Goal: Task Accomplishment & Management: Complete application form

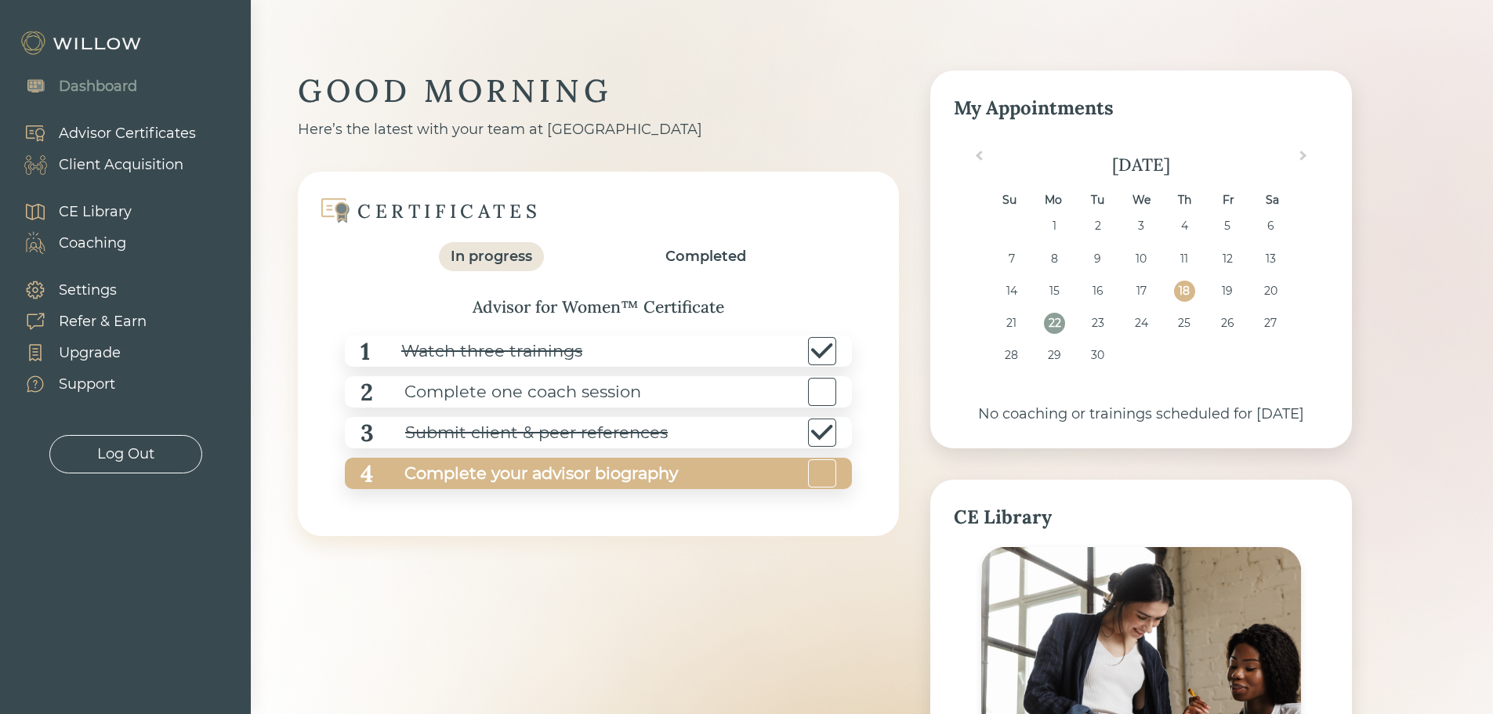
click at [571, 474] on div "Complete your advisor biography" at bounding box center [525, 473] width 305 height 35
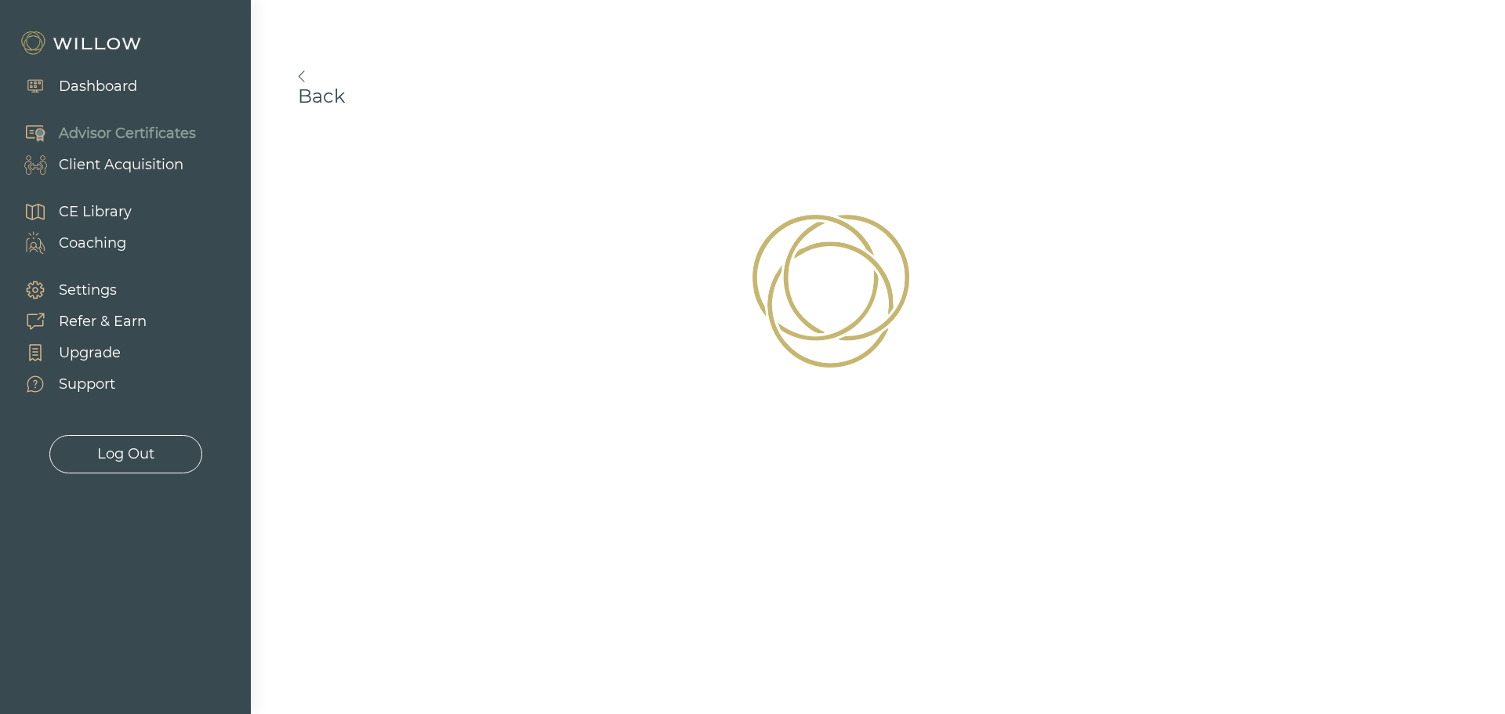
click at [302, 81] on img at bounding box center [301, 77] width 7 height 12
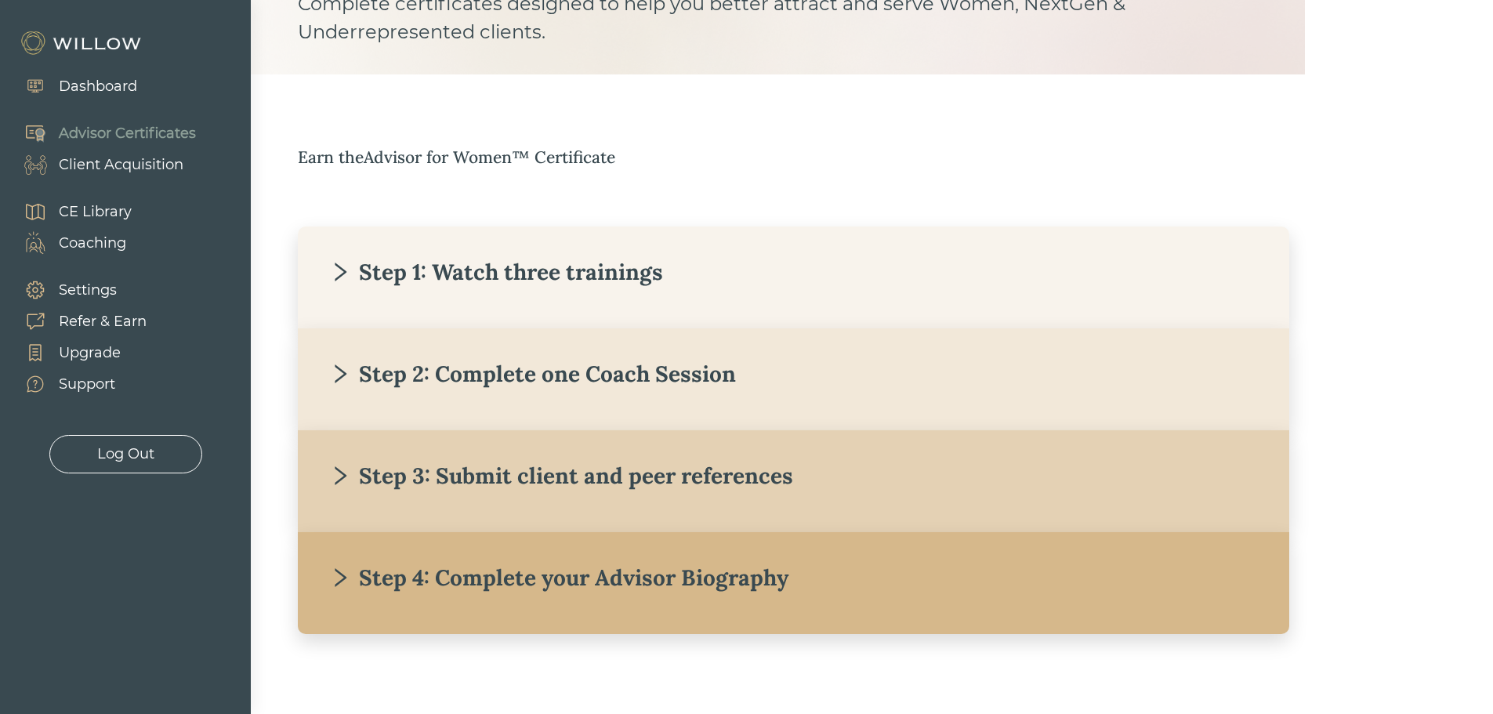
scroll to position [159, 0]
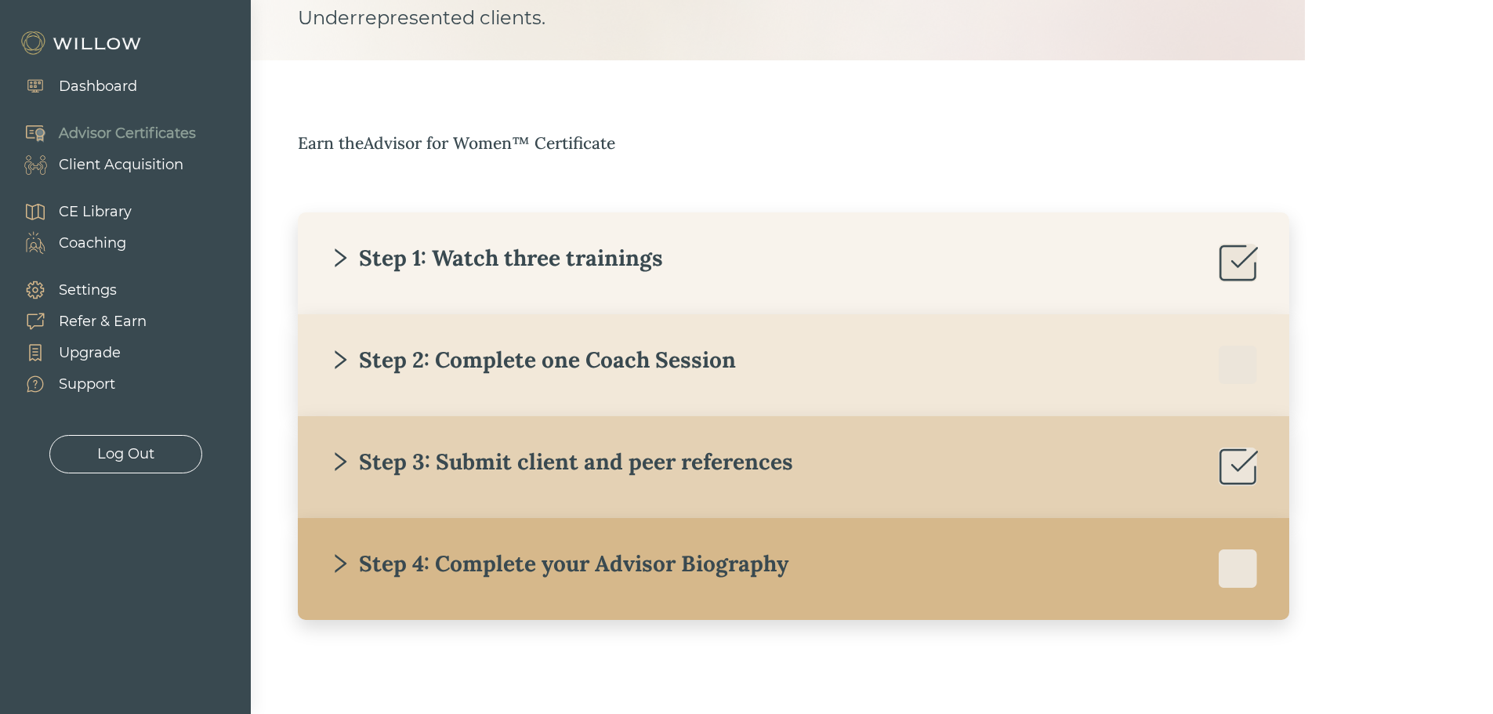
click at [641, 560] on div "Step 4: Complete your Advisor Biography" at bounding box center [558, 563] width 459 height 28
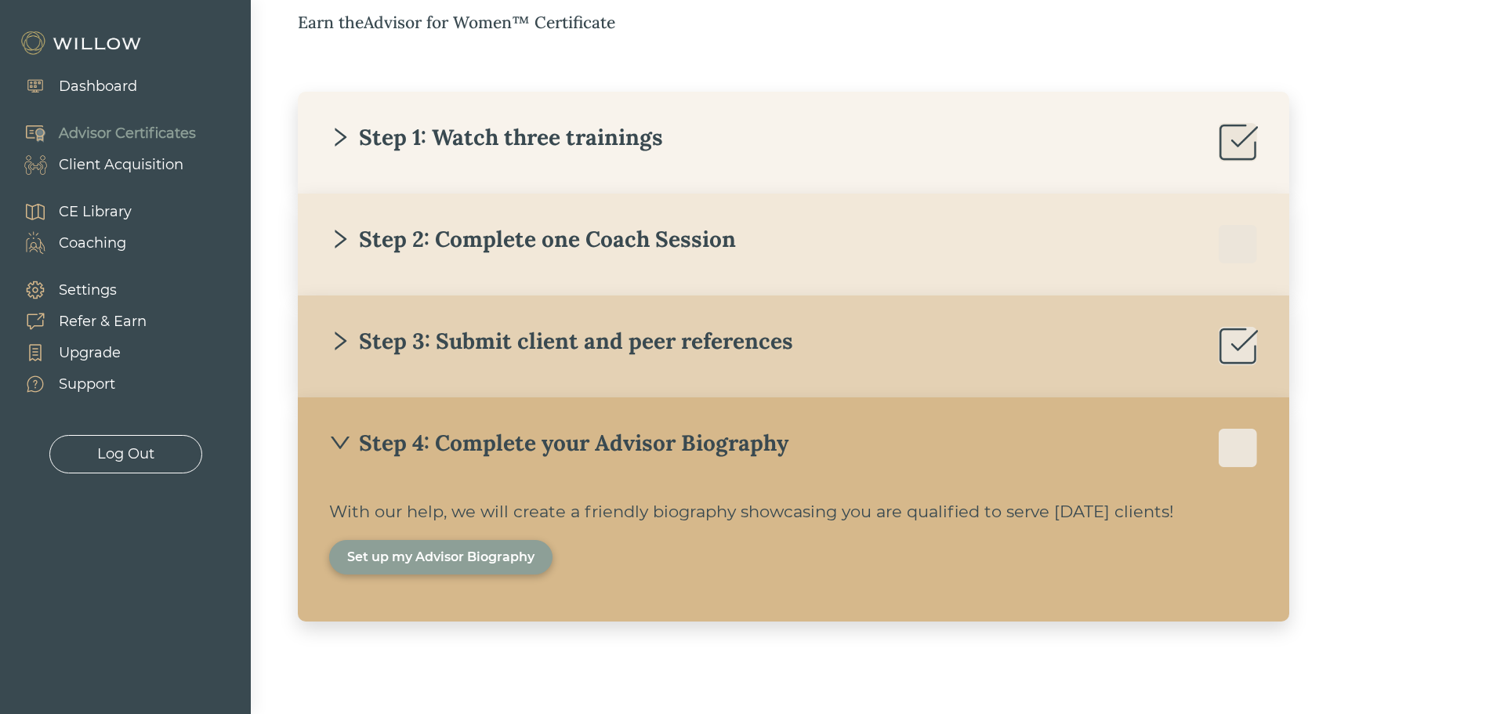
scroll to position [281, 0]
click at [437, 556] on div "Set up my Advisor Biography" at bounding box center [440, 555] width 187 height 19
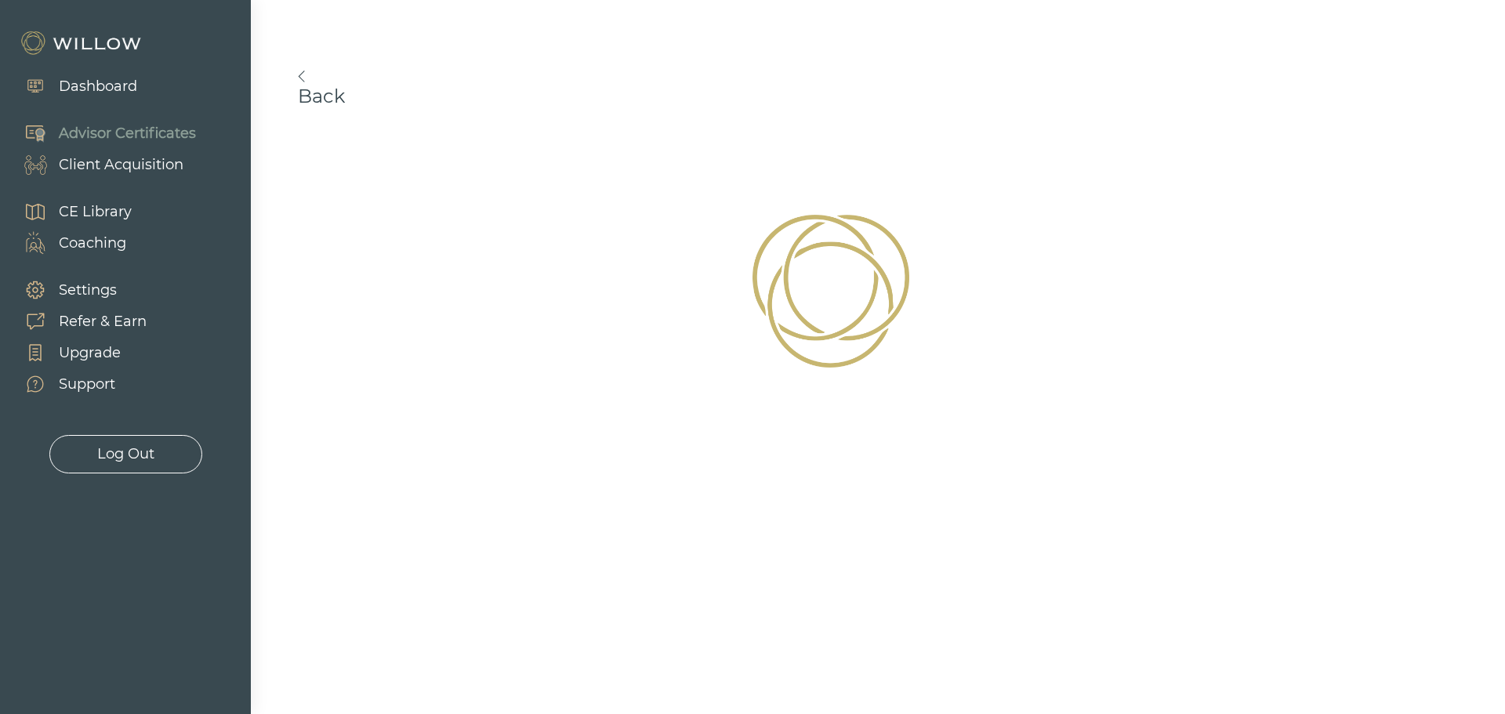
click at [301, 75] on img at bounding box center [301, 77] width 7 height 12
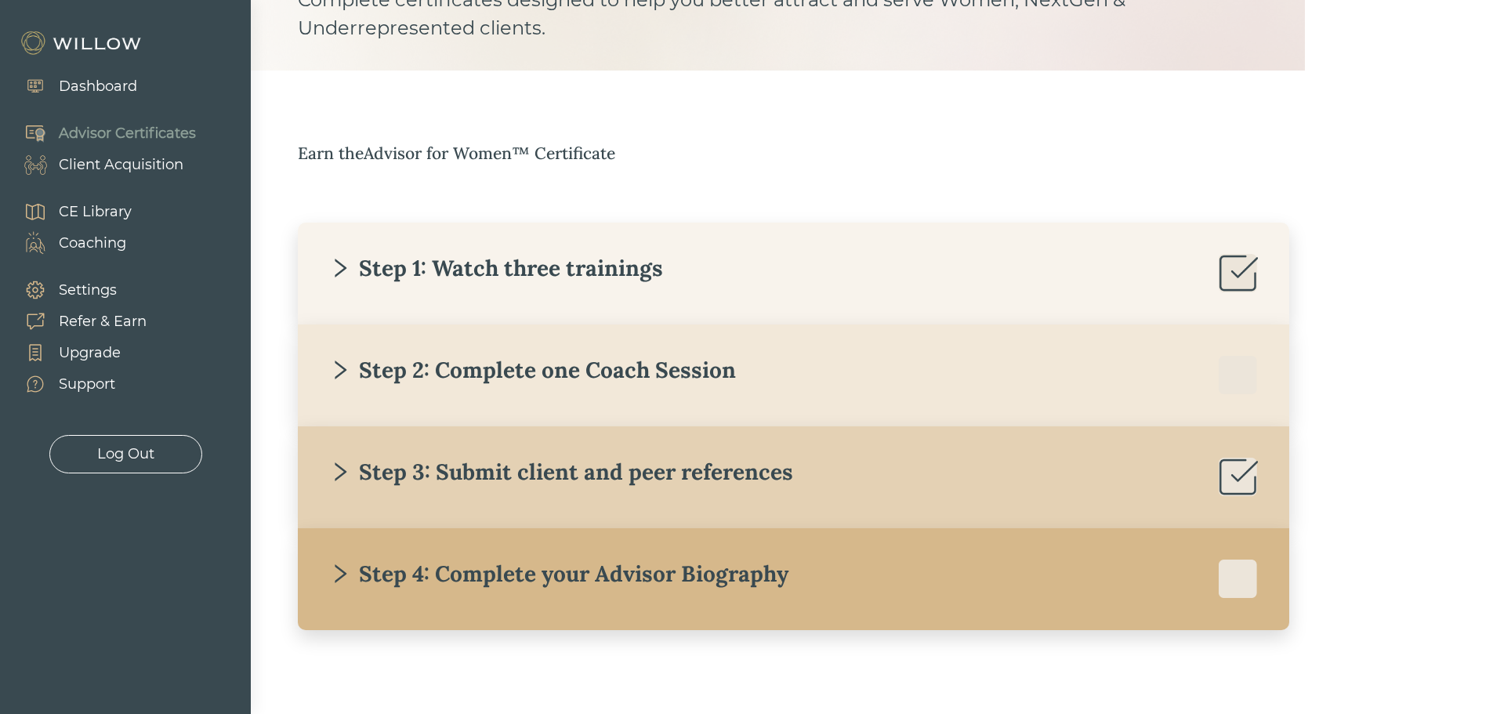
scroll to position [159, 0]
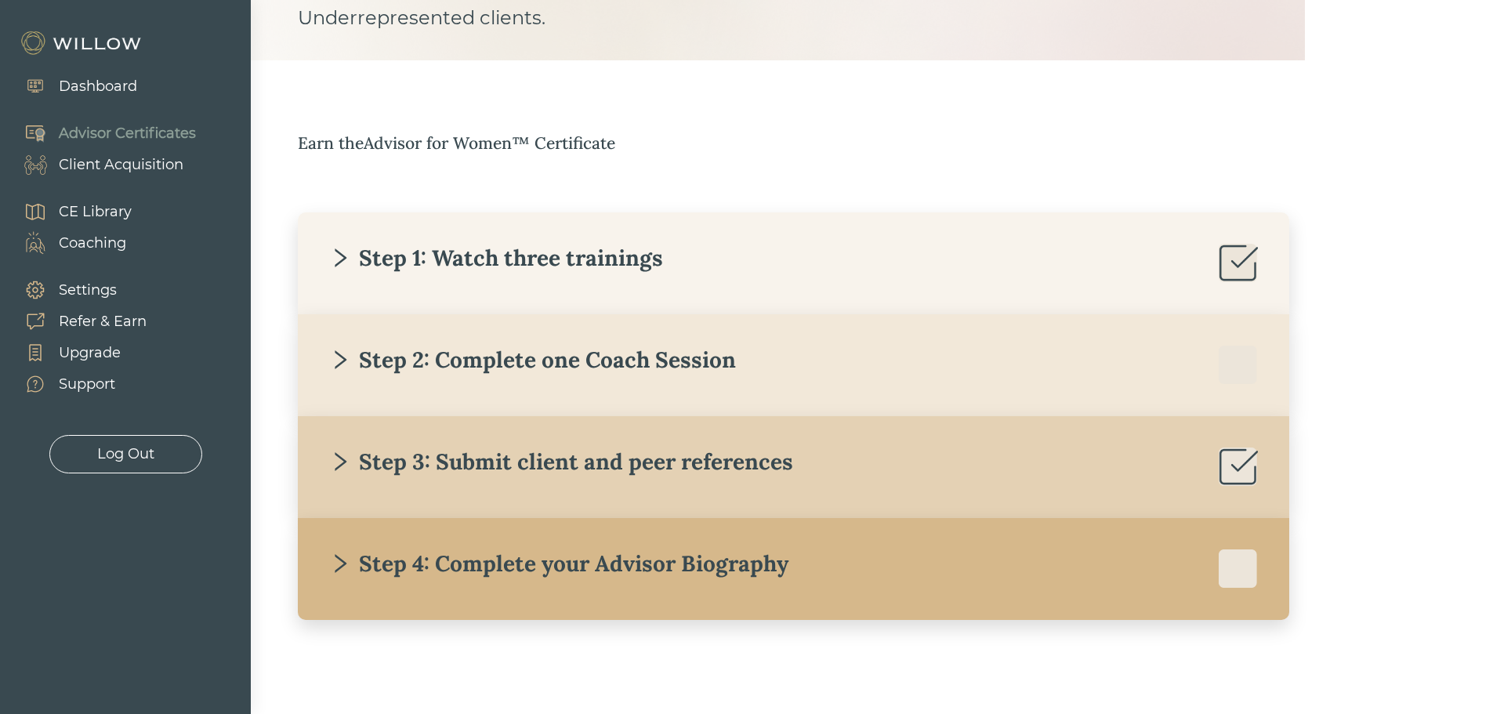
click at [595, 465] on div "Step 3: Submit client and peer references" at bounding box center [561, 461] width 464 height 28
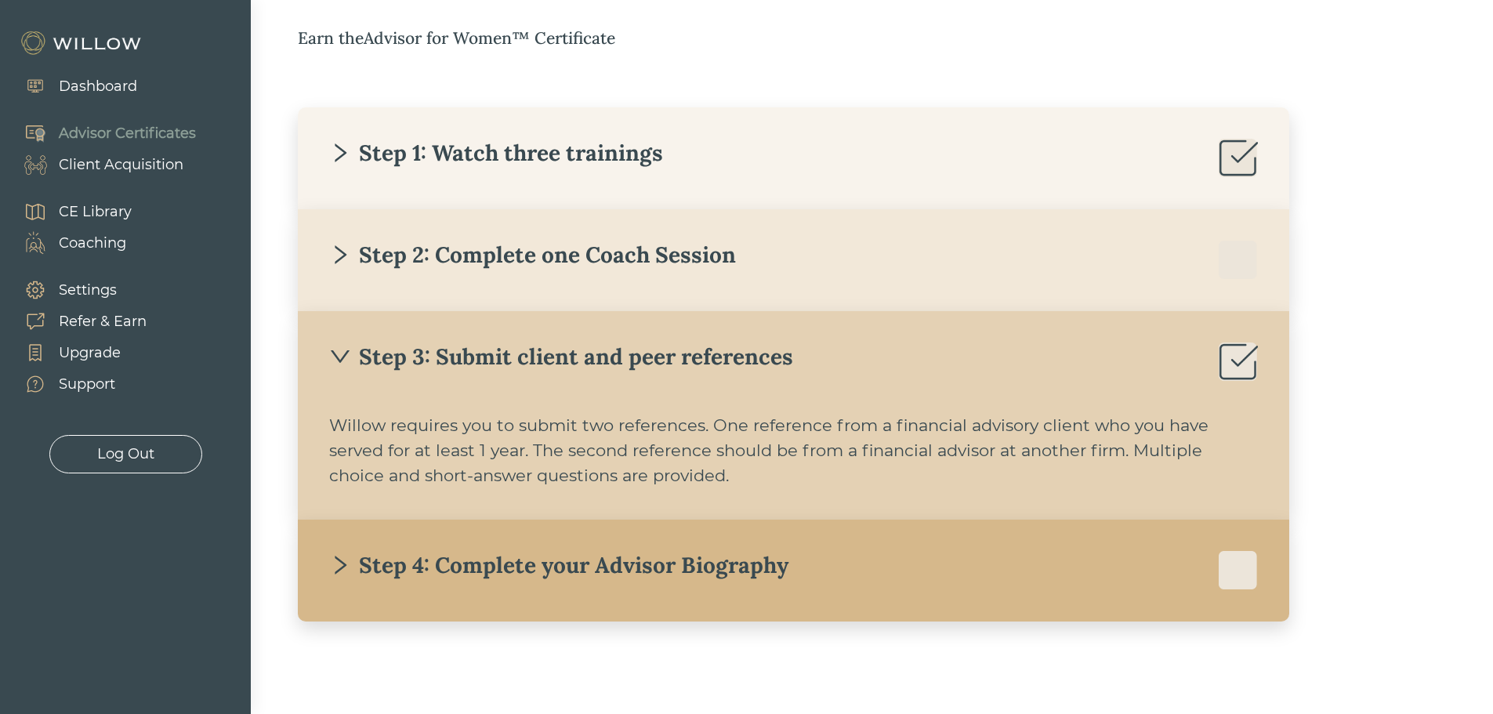
scroll to position [266, 0]
click at [502, 353] on div "Step 3: Submit client and peer references" at bounding box center [561, 355] width 464 height 28
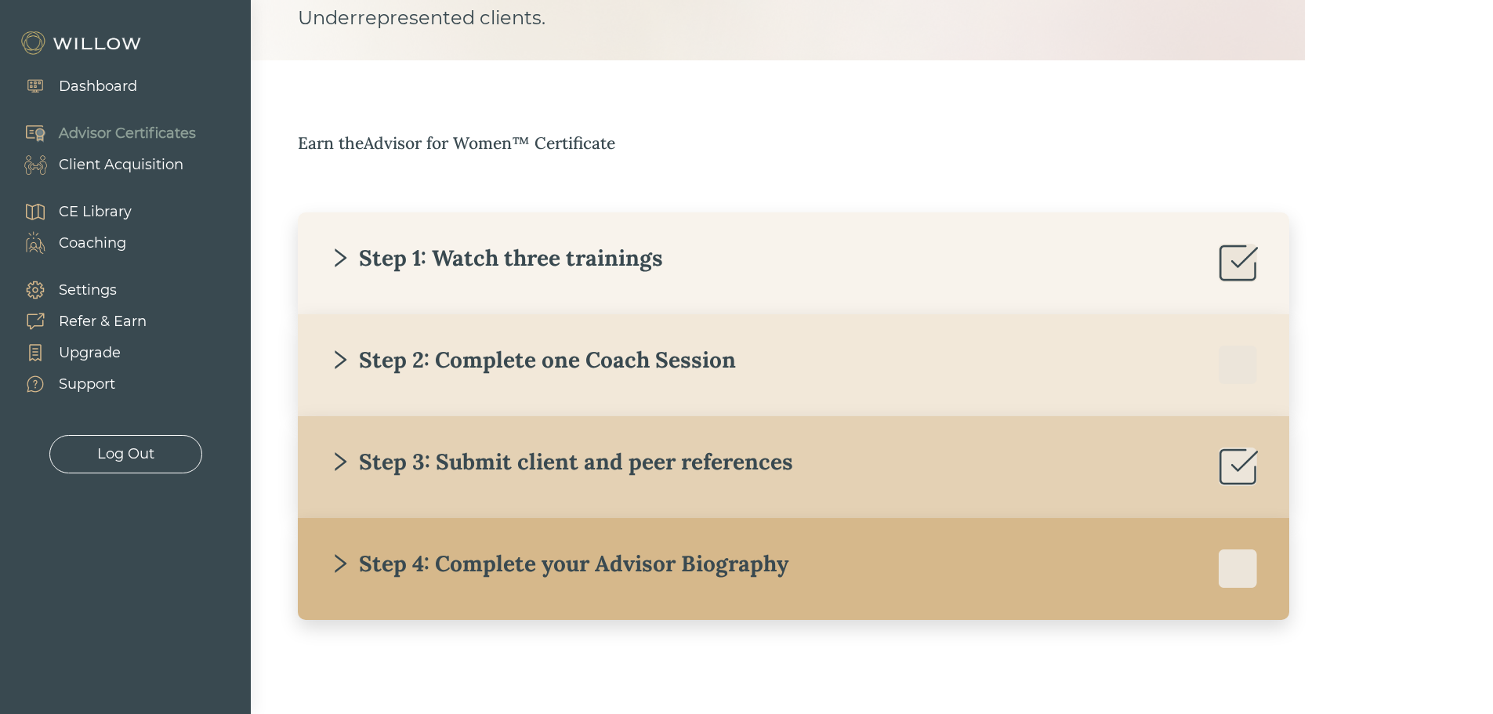
scroll to position [159, 0]
click at [115, 82] on div "Dashboard" at bounding box center [98, 86] width 78 height 21
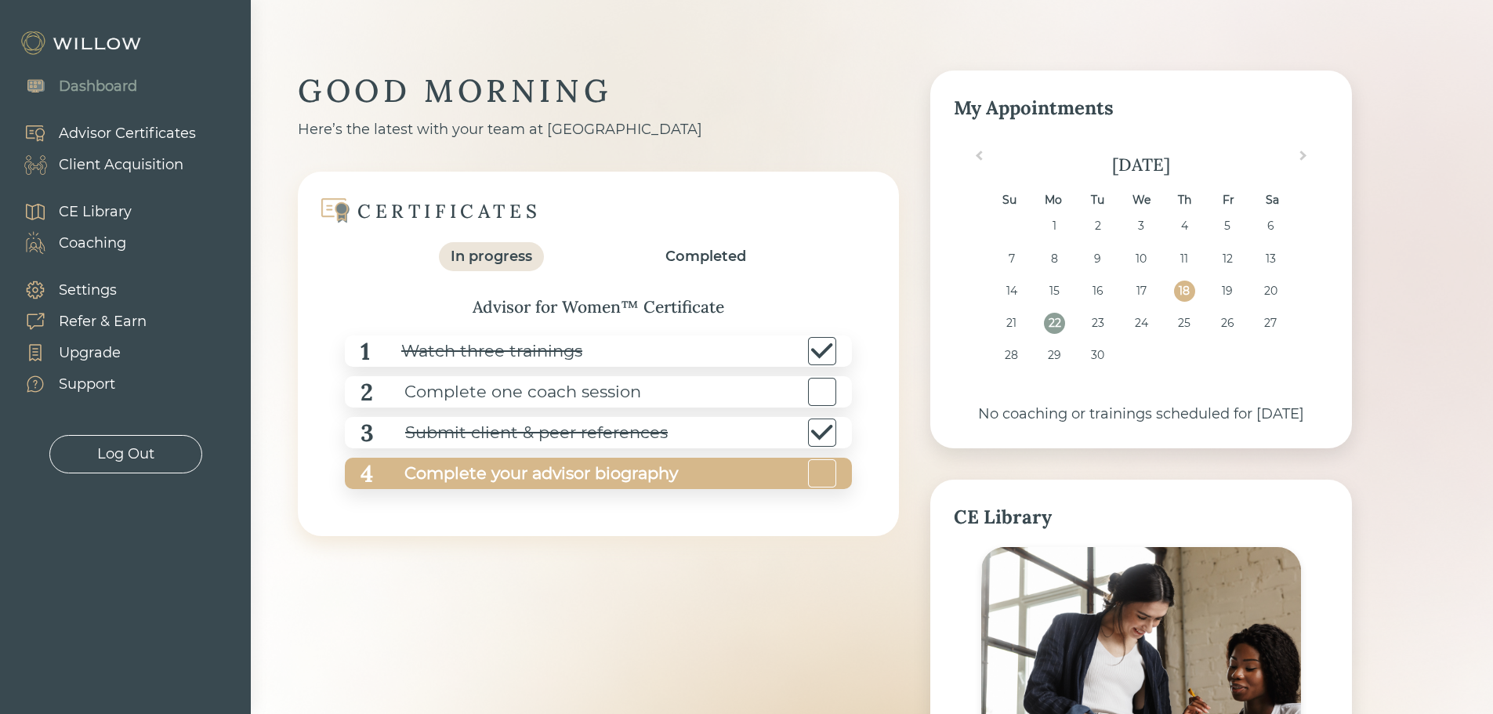
click at [520, 471] on div "Complete your advisor biography" at bounding box center [525, 473] width 305 height 35
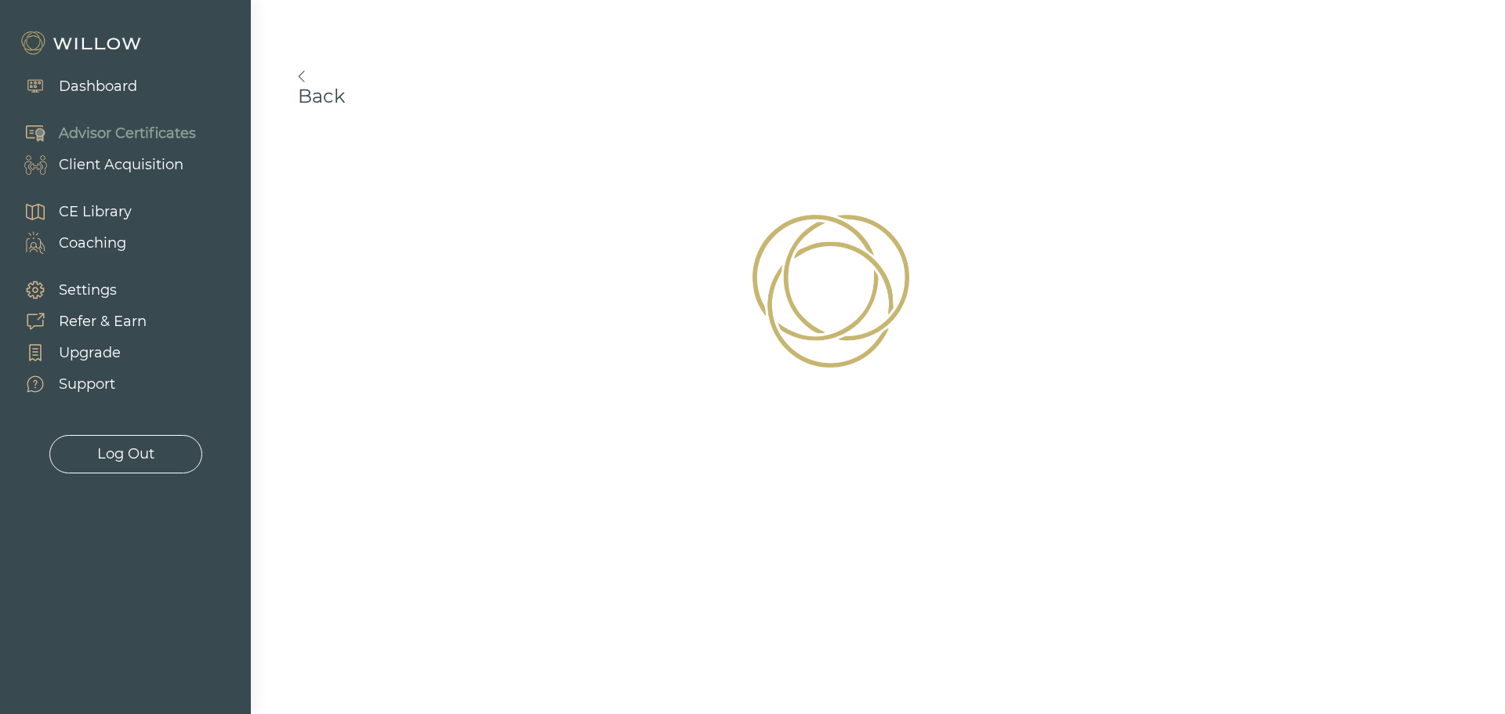
click at [107, 84] on div "Dashboard" at bounding box center [98, 86] width 78 height 21
